Goal: Information Seeking & Learning: Check status

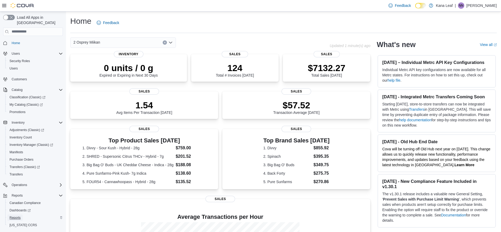
click at [16, 216] on span "Reports" at bounding box center [15, 218] width 11 height 4
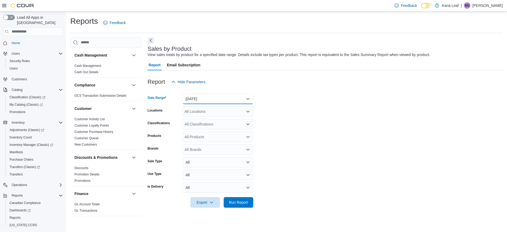
click at [236, 98] on button "Yesterday" at bounding box center [218, 99] width 71 height 11
click at [207, 119] on span "Today" at bounding box center [221, 120] width 60 height 6
click at [249, 112] on icon "Open list of options" at bounding box center [248, 111] width 4 height 4
click at [219, 128] on span "2 Osprey Miikan" at bounding box center [207, 128] width 27 height 5
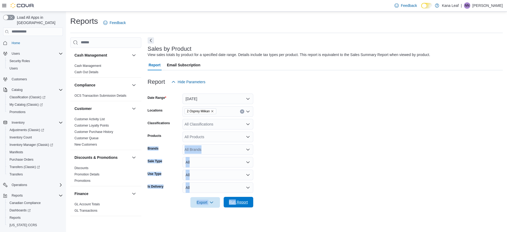
drag, startPoint x: 277, startPoint y: 131, endPoint x: 235, endPoint y: 202, distance: 81.8
click at [235, 202] on form "Date Range Today Locations 2 Osprey Miikan Classifications All Classifications …" at bounding box center [325, 147] width 355 height 121
click at [235, 202] on span "Run Report" at bounding box center [238, 202] width 19 height 5
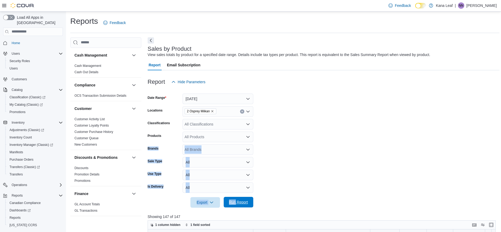
click at [235, 202] on span "Run Report" at bounding box center [238, 202] width 19 height 5
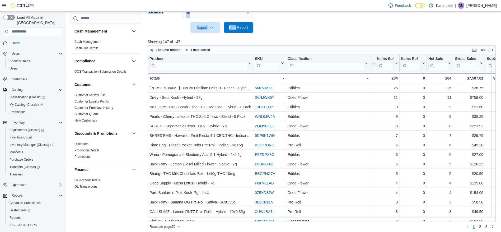
scroll to position [178, 0]
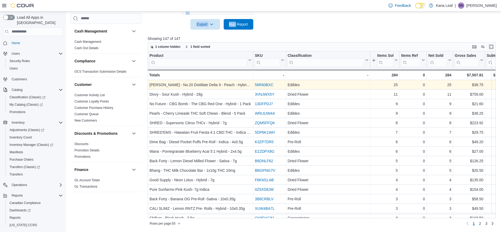
click at [266, 85] on link "56R60BXC" at bounding box center [264, 85] width 18 height 4
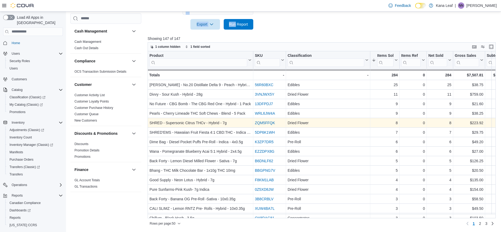
click at [267, 123] on link "ZQM5FFQK" at bounding box center [265, 123] width 20 height 4
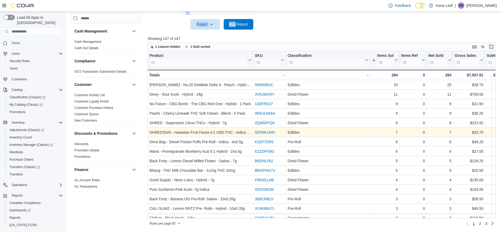
click at [261, 132] on link "5DP6K1WH" at bounding box center [265, 132] width 20 height 4
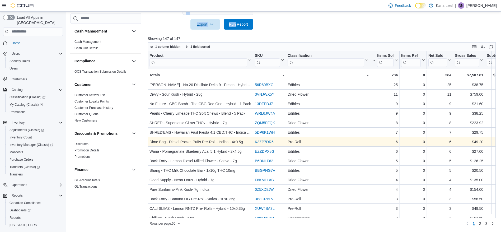
click at [261, 141] on link "K3ZP7DR5" at bounding box center [264, 142] width 19 height 4
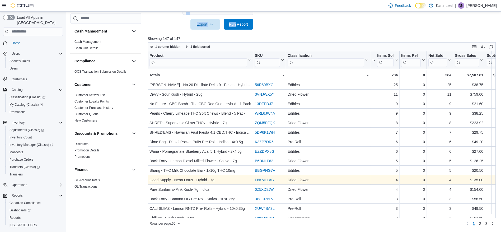
click at [264, 180] on link "F8KM1LAB" at bounding box center [264, 180] width 19 height 4
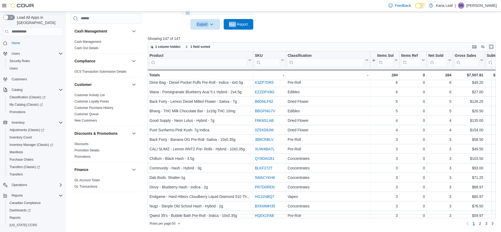
scroll to position [67, 0]
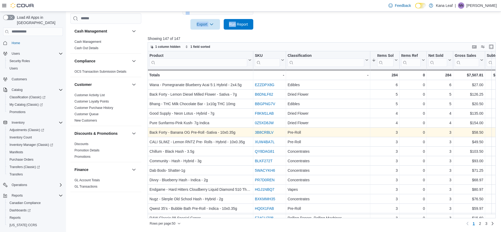
click at [271, 133] on link "3B8CRBLV" at bounding box center [264, 132] width 19 height 4
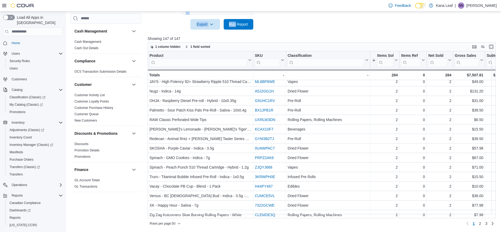
scroll to position [341, 0]
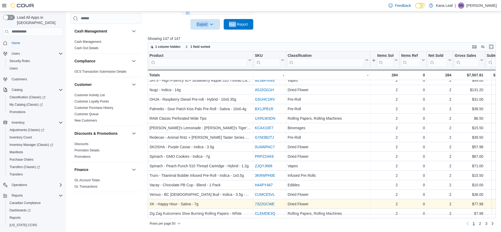
click at [264, 202] on link "7322GCWE" at bounding box center [265, 204] width 20 height 4
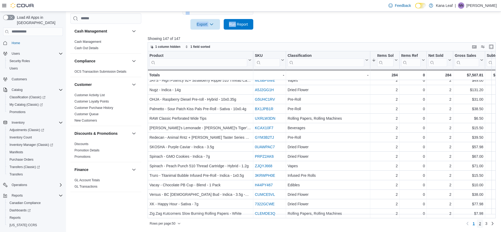
click at [482, 223] on span "2" at bounding box center [480, 223] width 2 height 5
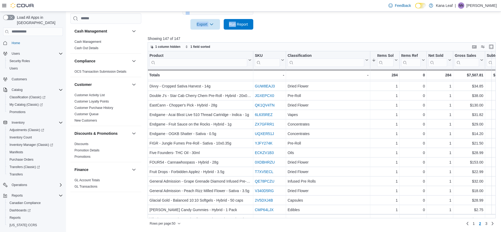
scroll to position [296, 0]
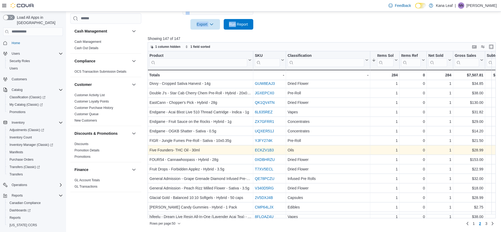
click at [266, 150] on link "ECKZV1B3" at bounding box center [264, 150] width 19 height 4
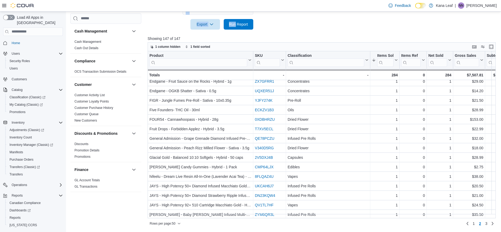
scroll to position [341, 0]
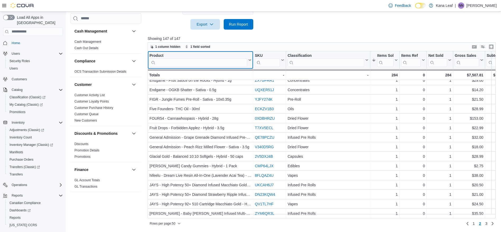
click at [178, 62] on input "search" at bounding box center [199, 62] width 98 height 8
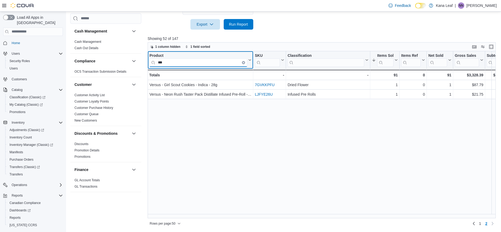
scroll to position [0, 0]
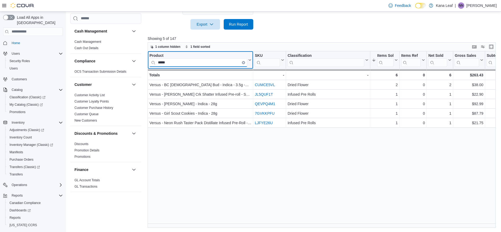
click at [186, 61] on input "*****" at bounding box center [199, 62] width 98 height 8
type input "*"
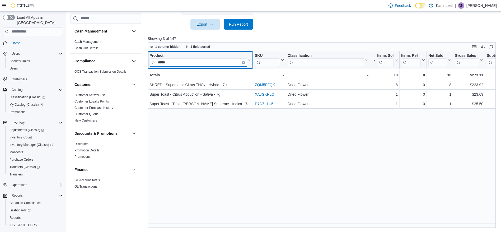
click at [174, 65] on input "*****" at bounding box center [199, 62] width 98 height 8
type input "*"
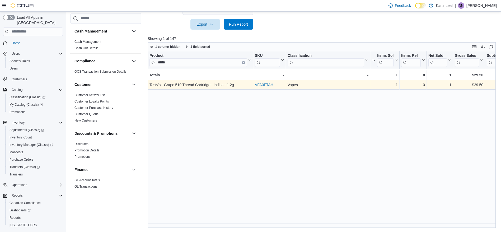
click at [262, 85] on link "VFA3FTAH" at bounding box center [264, 85] width 18 height 4
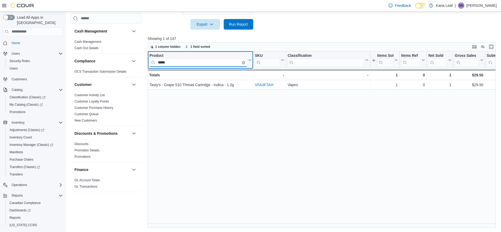
click at [182, 63] on input "*****" at bounding box center [199, 62] width 98 height 8
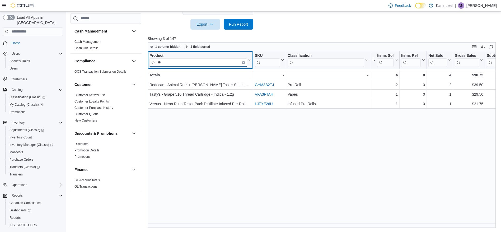
type input "*"
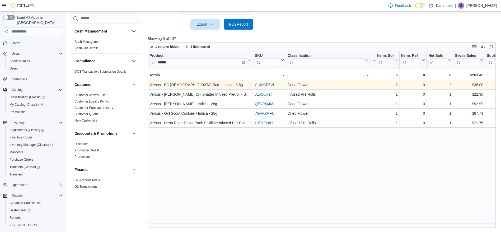
click at [265, 86] on link "CUMCE5VL" at bounding box center [265, 85] width 20 height 4
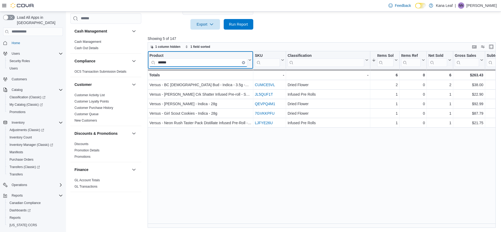
click at [180, 64] on input "******" at bounding box center [199, 62] width 98 height 8
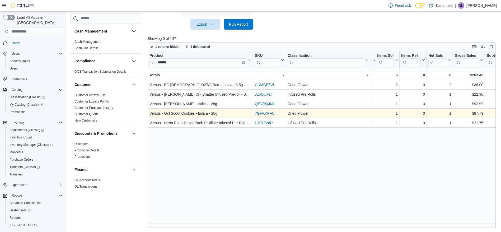
click at [263, 111] on link "7GVKKPFU" at bounding box center [265, 113] width 20 height 4
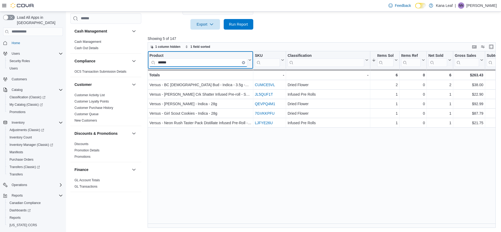
click at [180, 62] on input "******" at bounding box center [199, 62] width 98 height 8
click at [172, 65] on input "******" at bounding box center [199, 62] width 98 height 8
type input "*"
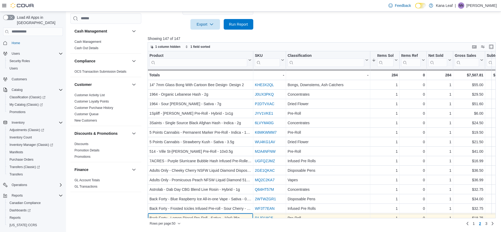
scroll to position [19, 0]
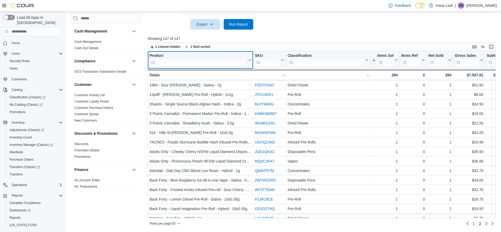
click at [161, 54] on div "Product" at bounding box center [199, 55] width 98 height 5
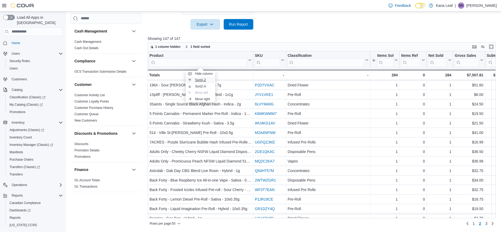
click at [200, 80] on span "Sort A-Z" at bounding box center [200, 80] width 11 height 4
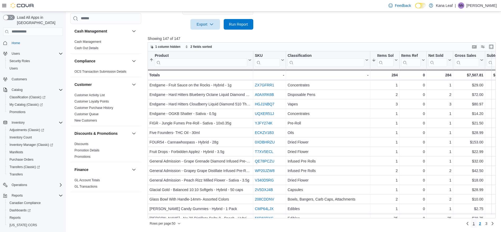
click at [475, 225] on span "1" at bounding box center [474, 223] width 2 height 5
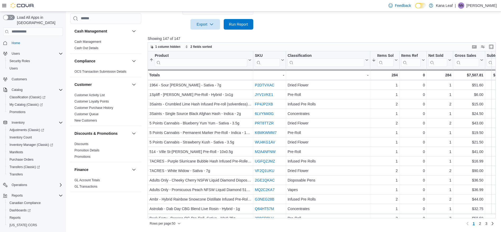
scroll to position [0, 0]
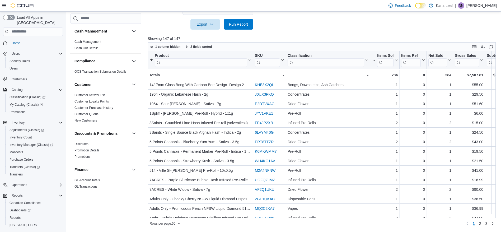
drag, startPoint x: 500, startPoint y: 82, endPoint x: 504, endPoint y: 108, distance: 26.6
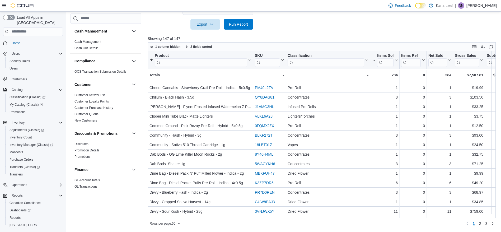
scroll to position [322, 0]
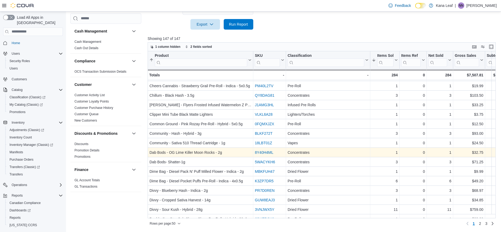
click at [271, 154] on link "8Y40H4ML" at bounding box center [264, 152] width 18 height 4
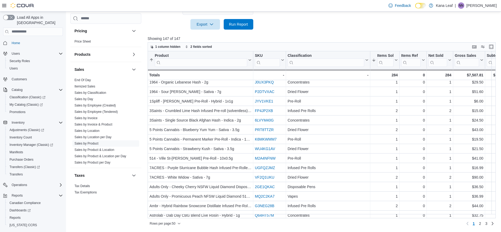
scroll to position [319, 0]
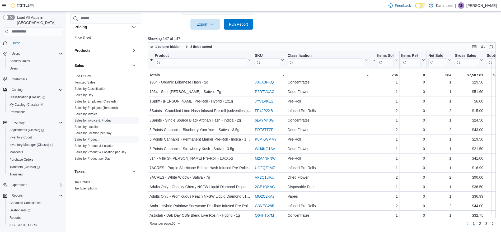
click at [106, 119] on link "Sales by Invoice & Product" at bounding box center [94, 121] width 38 height 4
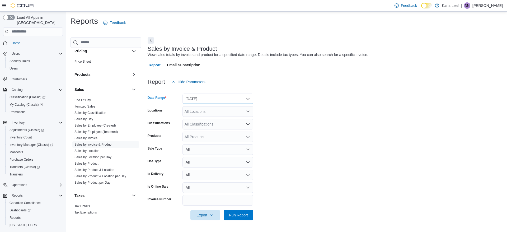
click at [207, 96] on button "Yesterday" at bounding box center [218, 99] width 71 height 11
click at [199, 119] on span "Today" at bounding box center [221, 120] width 60 height 6
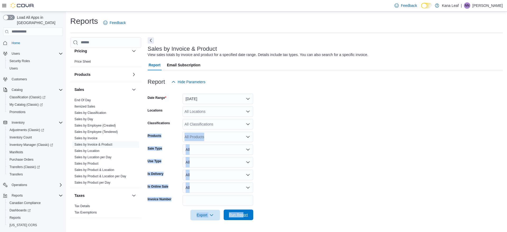
drag, startPoint x: 277, startPoint y: 117, endPoint x: 244, endPoint y: 214, distance: 102.6
click at [244, 214] on form "Date Range Today Locations All Locations Classifications All Classifications Pr…" at bounding box center [325, 153] width 355 height 133
click at [244, 214] on span "Run Report" at bounding box center [238, 214] width 19 height 5
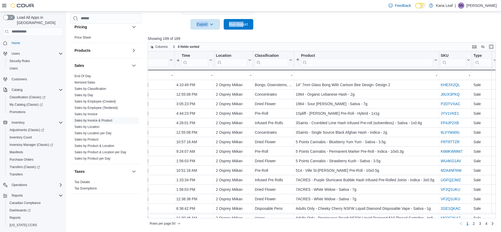
scroll to position [0, 53]
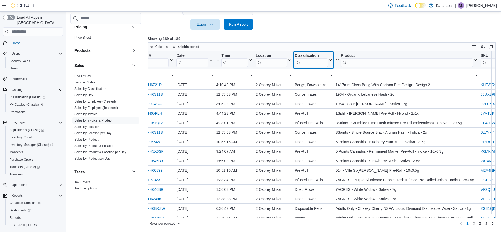
click at [318, 60] on input "search" at bounding box center [311, 62] width 33 height 8
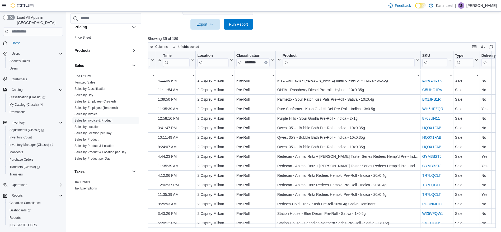
scroll to position [189, 111]
click at [260, 63] on input "********" at bounding box center [253, 62] width 33 height 8
type input "*"
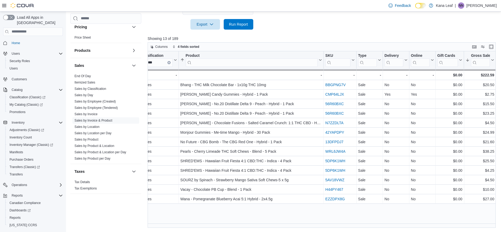
scroll to position [0, 200]
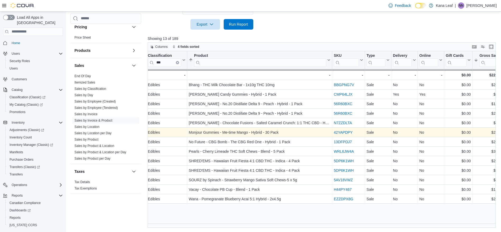
click at [341, 132] on link "42YAPDPY" at bounding box center [343, 132] width 19 height 4
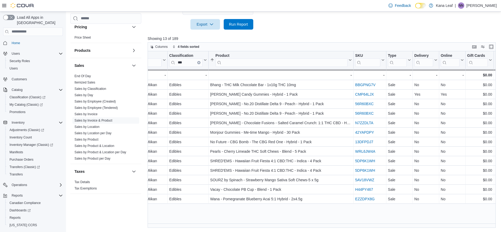
scroll to position [0, 137]
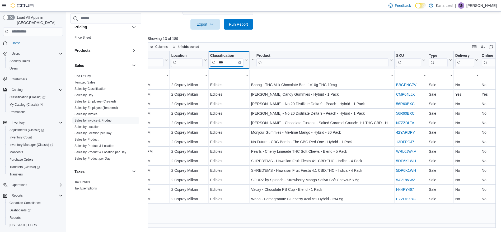
click at [229, 62] on input "***" at bounding box center [226, 62] width 33 height 8
type input "*"
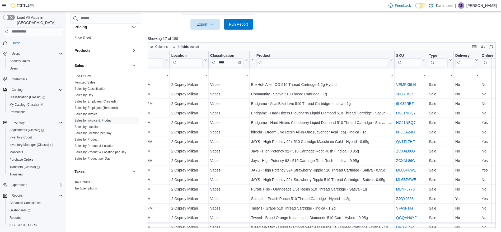
scroll to position [10, 137]
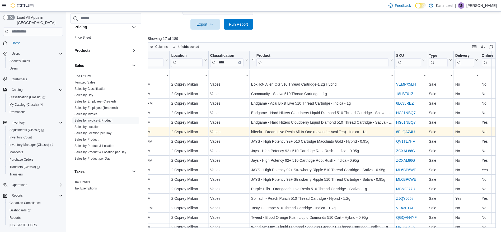
click at [409, 130] on link "8FLQAZ4U" at bounding box center [405, 132] width 19 height 4
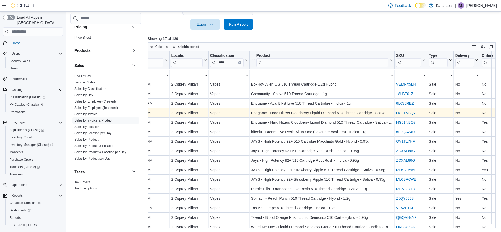
click at [408, 114] on link "HGJ1NBQ7" at bounding box center [406, 113] width 20 height 4
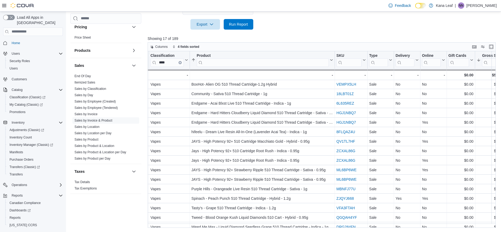
scroll to position [10, 196]
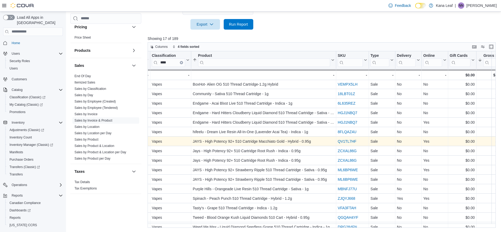
click at [347, 139] on link "QV1TL7HF" at bounding box center [347, 141] width 19 height 4
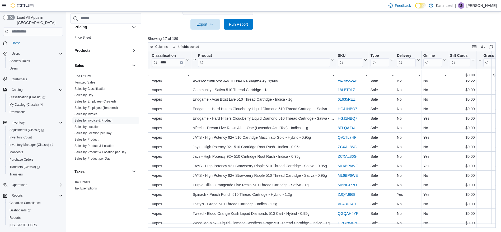
scroll to position [18, 196]
click at [169, 63] on input "****" at bounding box center [168, 62] width 33 height 8
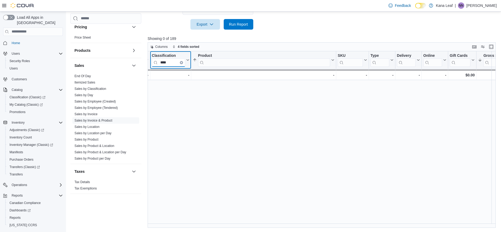
scroll to position [0, 196]
type input "*"
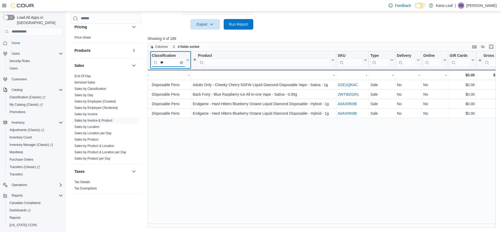
type input "*"
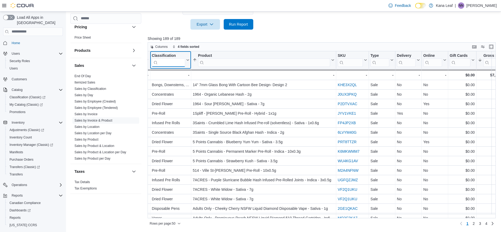
click at [171, 61] on input "search" at bounding box center [168, 62] width 33 height 8
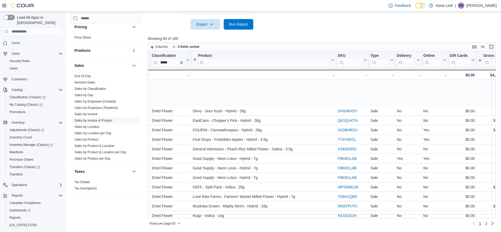
scroll to position [341, 196]
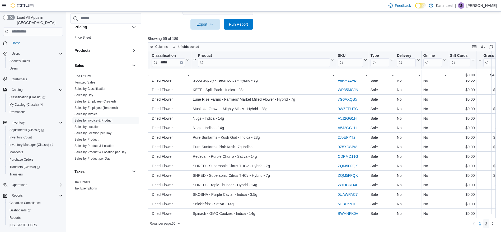
click at [488, 222] on span "2" at bounding box center [486, 223] width 2 height 5
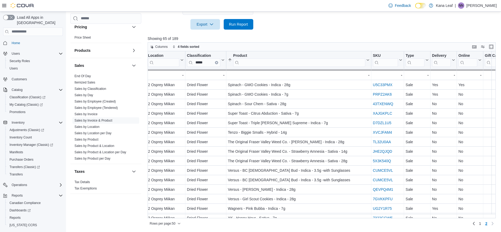
scroll to position [0, 161]
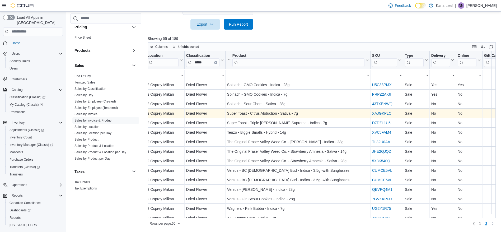
click at [377, 112] on link "XAJGKPLC" at bounding box center [381, 113] width 19 height 4
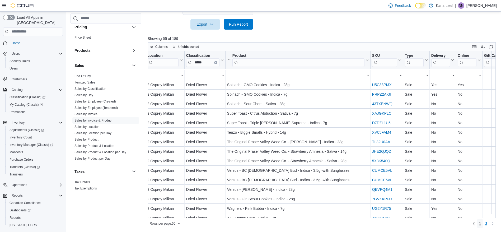
click at [482, 223] on span "1" at bounding box center [480, 223] width 2 height 5
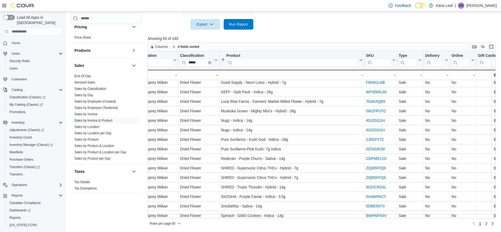
scroll to position [341, 167]
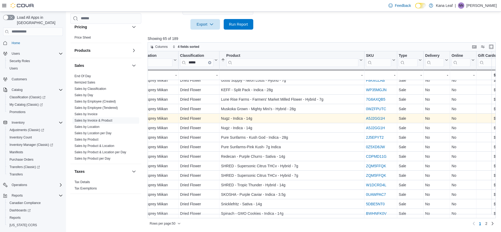
click at [380, 116] on link "A5J2GG1H" at bounding box center [375, 118] width 19 height 4
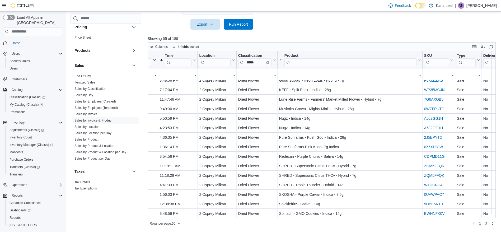
scroll to position [341, 140]
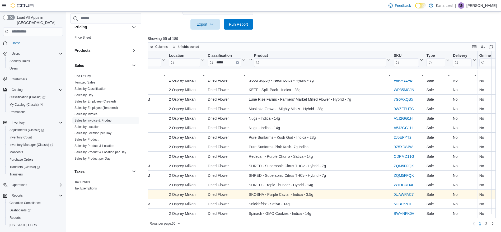
click at [404, 192] on link "0UAWPAC7" at bounding box center [404, 194] width 20 height 4
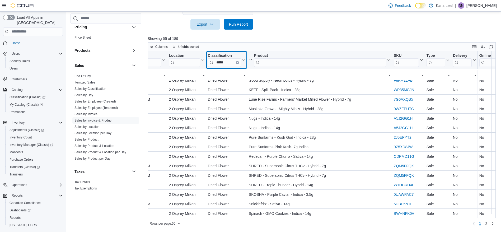
click at [229, 62] on input "*****" at bounding box center [224, 62] width 33 height 8
type input "*"
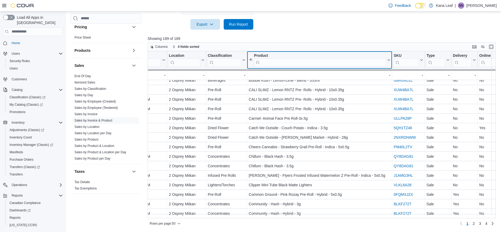
click at [264, 62] on input "search" at bounding box center [320, 62] width 132 height 8
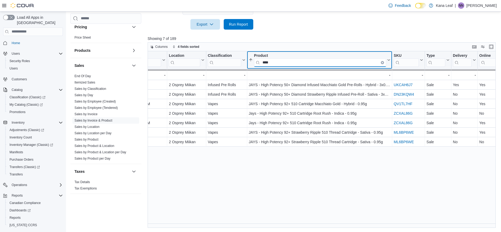
scroll to position [0, 140]
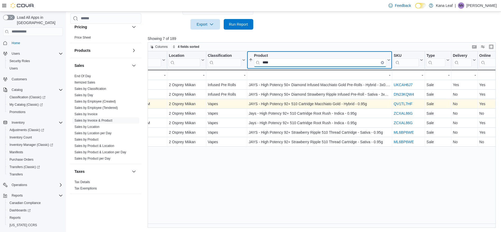
type input "****"
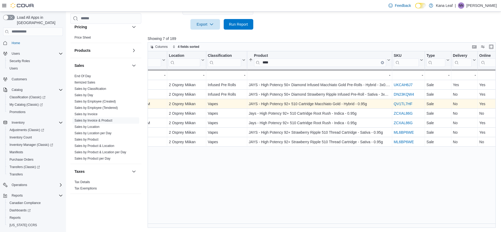
click at [401, 102] on link "QV1TL7HF" at bounding box center [403, 104] width 19 height 4
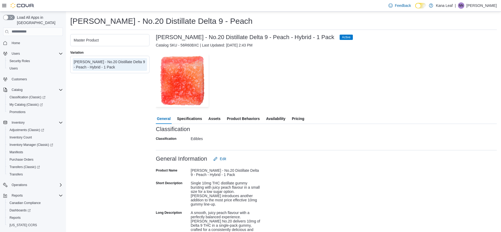
click div "— Click to open this image in fullscreen mode"
click span "Availability"
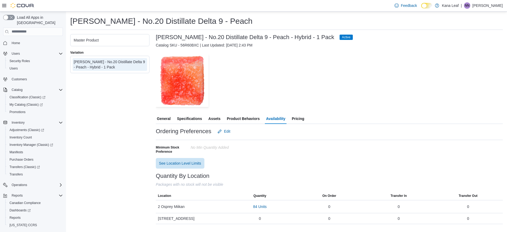
click span "Pricing"
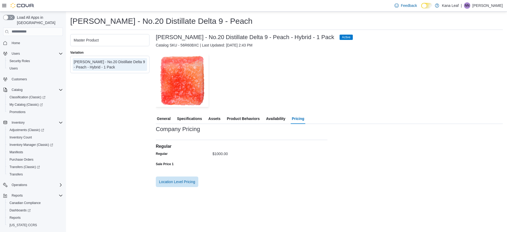
click label "Sale Price 1"
click span "Location Level Pricing"
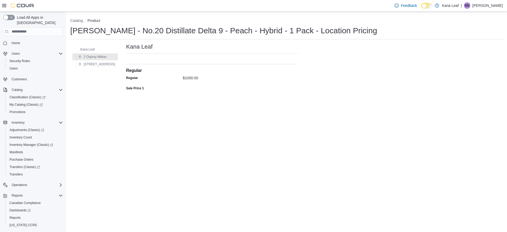
click label "Regular"
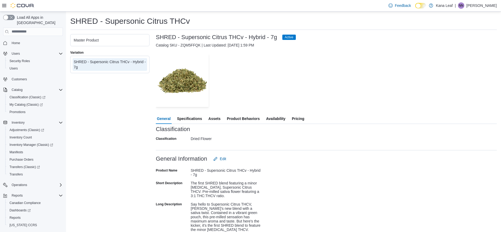
click at [273, 117] on span "Availability" at bounding box center [275, 118] width 19 height 11
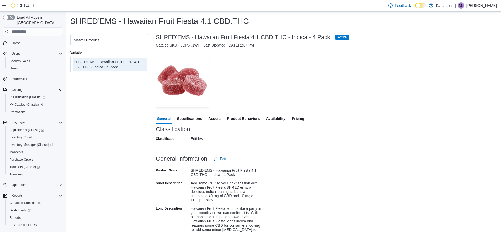
click at [274, 121] on span "Availability" at bounding box center [275, 118] width 19 height 11
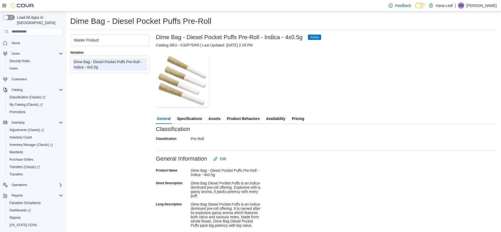
click at [278, 117] on span "Availability" at bounding box center [275, 118] width 19 height 11
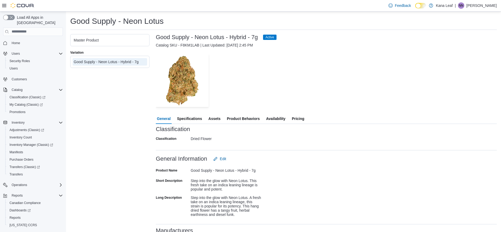
click at [278, 117] on span "Availability" at bounding box center [275, 118] width 19 height 11
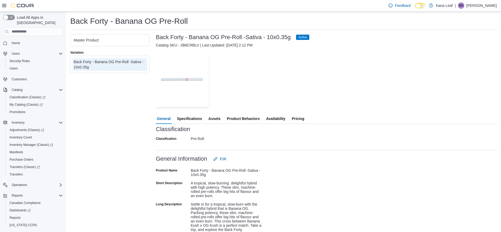
click at [275, 117] on span "Availability" at bounding box center [275, 118] width 19 height 11
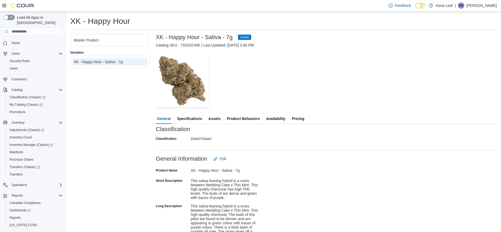
click at [278, 119] on span "Availability" at bounding box center [275, 118] width 19 height 11
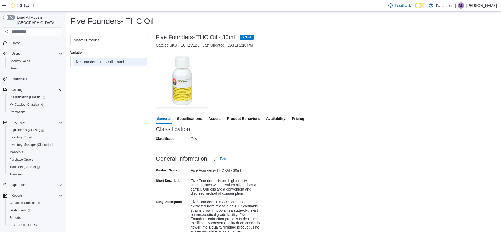
click at [267, 118] on span "Availability" at bounding box center [275, 118] width 19 height 11
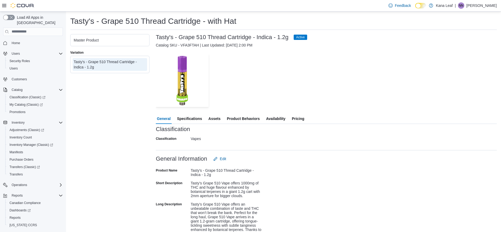
click at [271, 119] on span "Availability" at bounding box center [275, 118] width 19 height 11
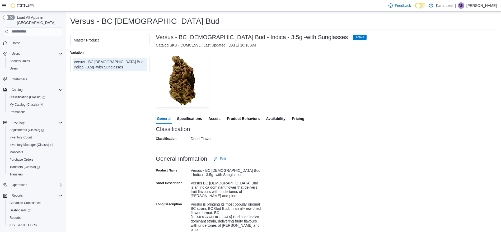
click at [281, 122] on span "Availability" at bounding box center [275, 118] width 19 height 11
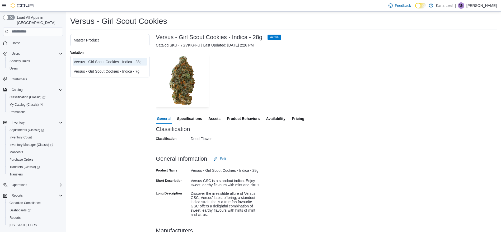
click at [283, 73] on div "— Click to open this image in fullscreen mode" at bounding box center [326, 80] width 341 height 53
click at [281, 115] on span "Availability" at bounding box center [275, 118] width 19 height 11
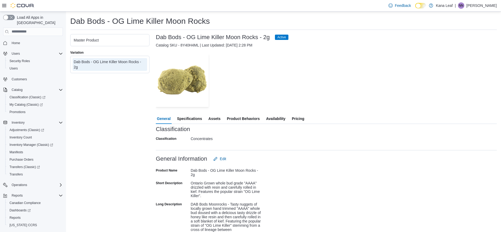
click at [283, 118] on span "Availability" at bounding box center [275, 118] width 19 height 11
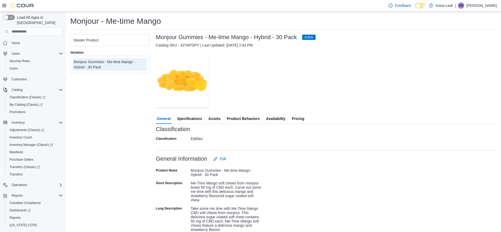
click at [283, 118] on span "Availability" at bounding box center [275, 118] width 19 height 11
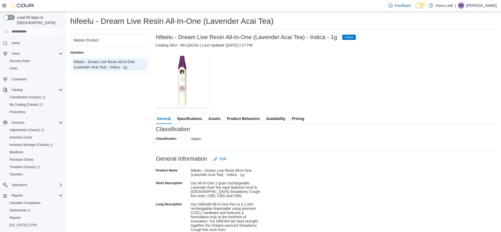
click at [278, 121] on span "Availability" at bounding box center [275, 118] width 19 height 11
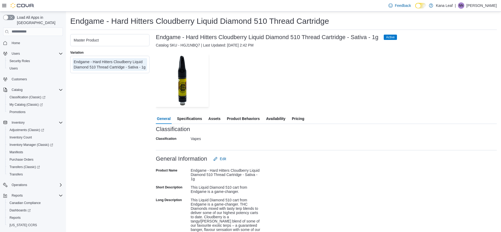
click at [278, 117] on span "Availability" at bounding box center [275, 118] width 19 height 11
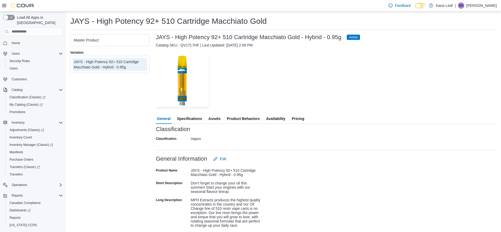
click at [277, 117] on span "Availability" at bounding box center [275, 118] width 19 height 11
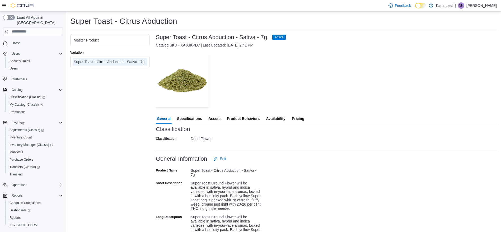
click at [281, 71] on div "— Click to open this image in fullscreen mode" at bounding box center [326, 80] width 341 height 53
click at [280, 116] on span "Availability" at bounding box center [275, 118] width 19 height 11
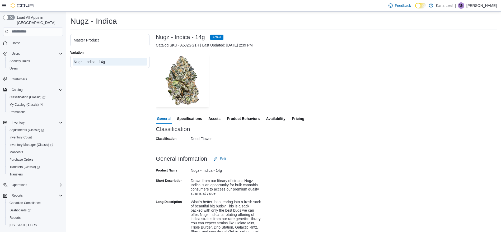
click at [280, 113] on span "Availability" at bounding box center [275, 118] width 19 height 11
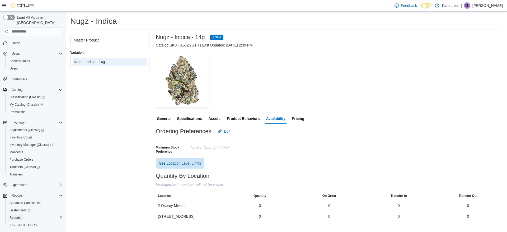
click at [20, 216] on span "Reports" at bounding box center [15, 218] width 11 height 4
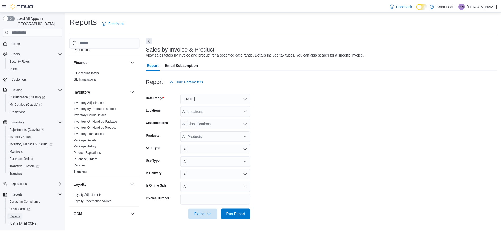
scroll to position [132, 0]
click at [92, 146] on link "Package History" at bounding box center [86, 146] width 23 height 4
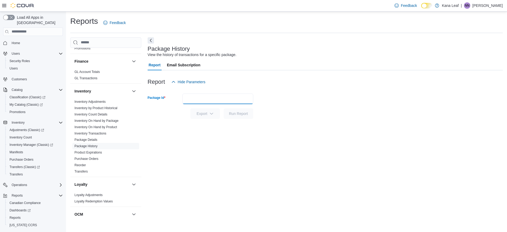
click at [188, 95] on input "Package Id" at bounding box center [218, 99] width 71 height 11
paste input "*****"
type input "*****"
click at [237, 111] on span "Run Report" at bounding box center [238, 113] width 19 height 5
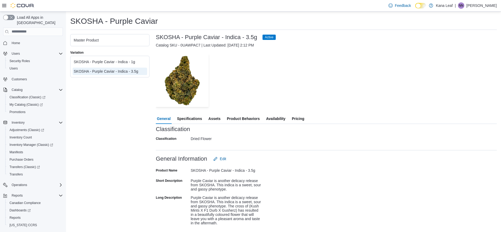
click at [276, 117] on span "Availability" at bounding box center [275, 118] width 19 height 11
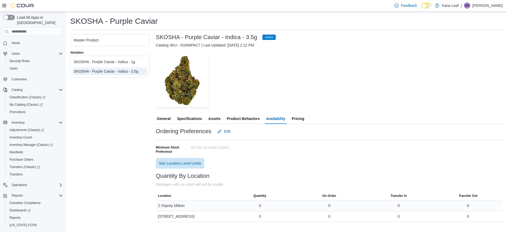
click at [259, 205] on div "0" at bounding box center [260, 205] width 2 height 5
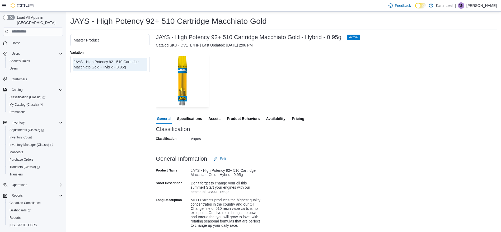
click at [281, 120] on span "Availability" at bounding box center [275, 118] width 19 height 11
